Goal: Information Seeking & Learning: Find specific fact

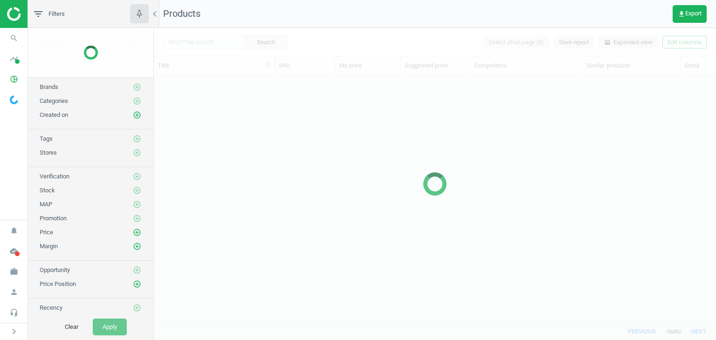
scroll to position [234, 555]
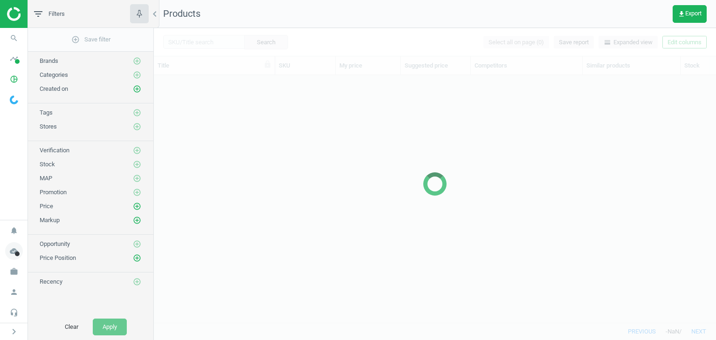
scroll to position [234, 555]
click at [13, 261] on span "cloud_done" at bounding box center [14, 251] width 28 height 21
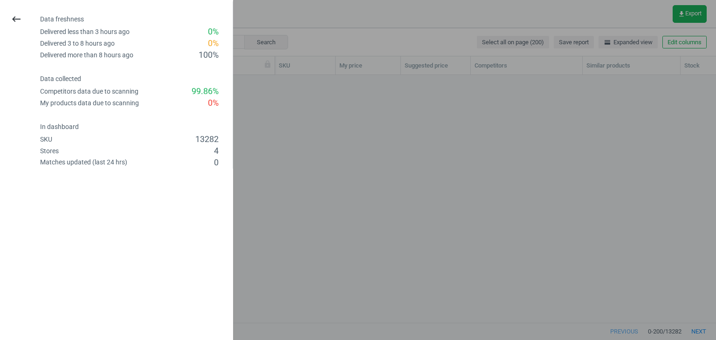
click at [282, 132] on div at bounding box center [358, 170] width 716 height 340
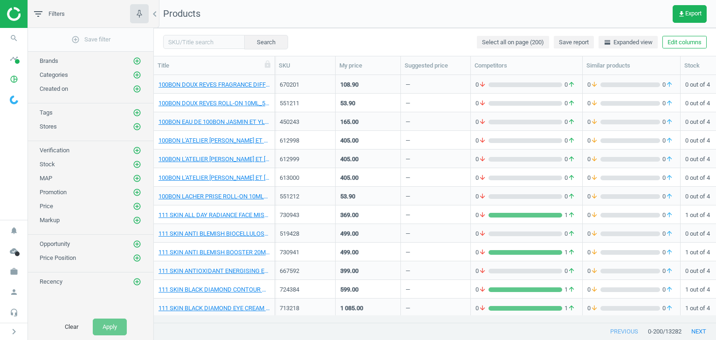
click at [8, 276] on icon "work" at bounding box center [14, 272] width 18 height 18
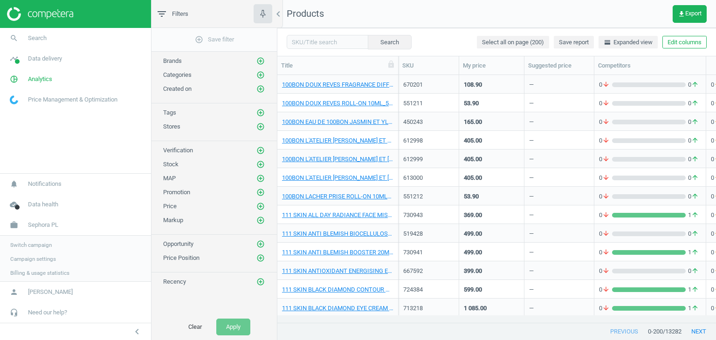
scroll to position [234, 432]
drag, startPoint x: 41, startPoint y: 259, endPoint x: 143, endPoint y: 253, distance: 101.8
click at [41, 259] on span "Campaign settings" at bounding box center [33, 258] width 46 height 7
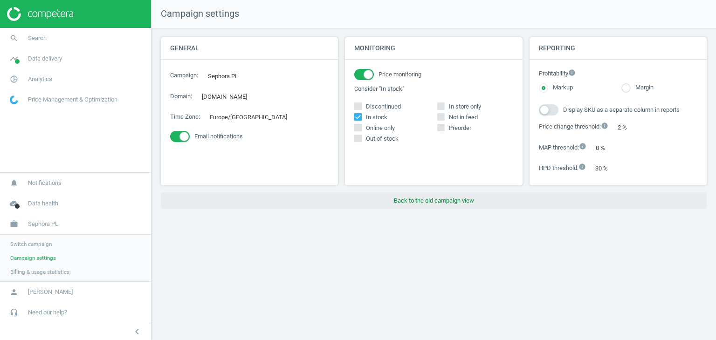
click at [414, 203] on button "Back to the old campaign view" at bounding box center [434, 201] width 546 height 17
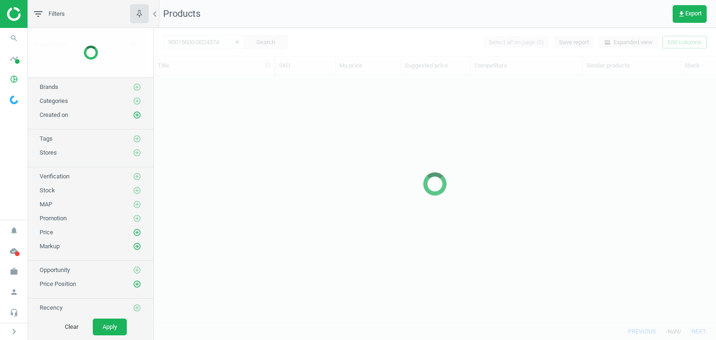
scroll to position [234, 555]
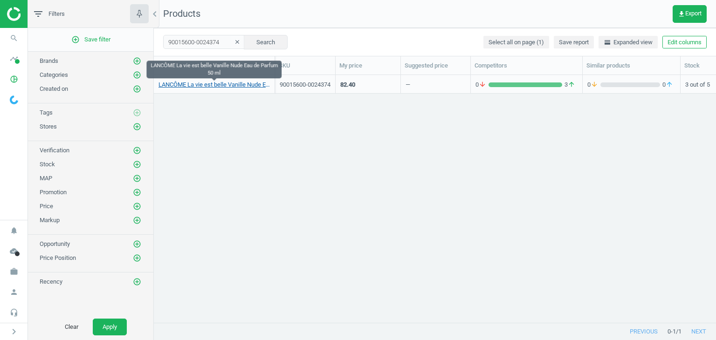
click at [233, 84] on link "LANCÔME La vie est belle Vanille Nude Eau de Parfum 50 ml" at bounding box center [213, 85] width 111 height 8
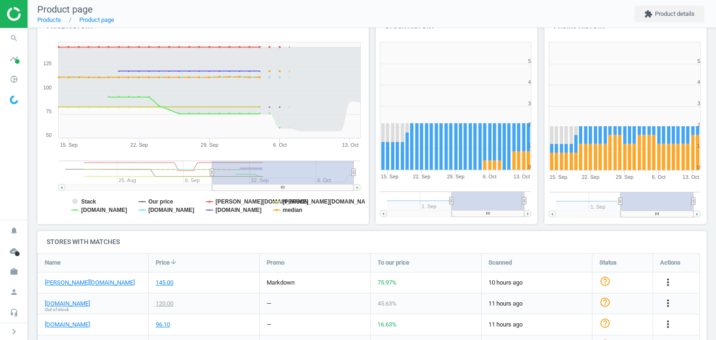
scroll to position [197, 0]
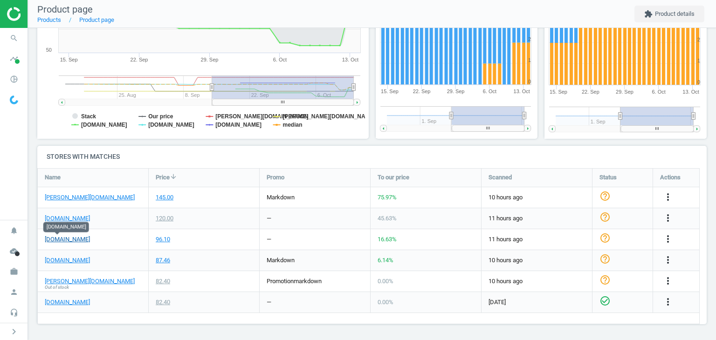
click at [66, 241] on link "notino.ch" at bounding box center [67, 239] width 45 height 8
click at [60, 239] on link "notino.ch" at bounding box center [67, 239] width 45 height 8
click at [61, 237] on link "notino.ch" at bounding box center [67, 239] width 45 height 8
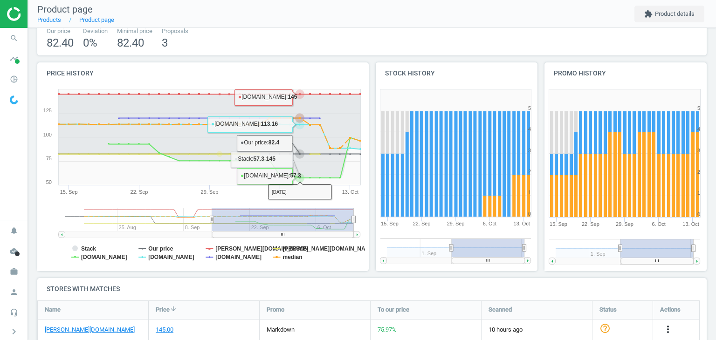
scroll to position [0, 0]
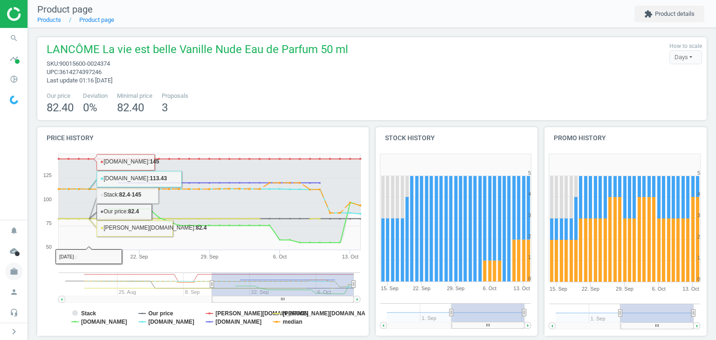
click at [19, 269] on icon "work" at bounding box center [14, 272] width 18 height 18
